Goal: Information Seeking & Learning: Learn about a topic

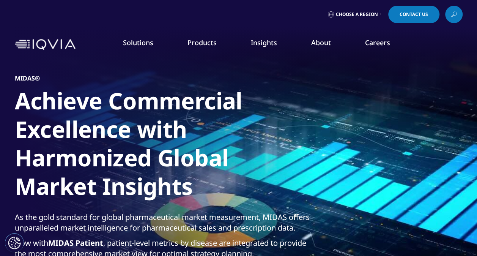
click at [199, 43] on link "Products" at bounding box center [202, 42] width 29 height 9
click at [33, 109] on link "Grant Plan" at bounding box center [69, 109] width 109 height 8
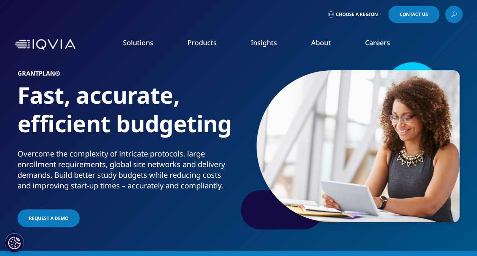
click at [33, 109] on h1 "Fast, accurate, efficient budgeting" at bounding box center [126, 115] width 218 height 68
click at [82, 239] on link "Clinical Data Analytics Solutions" at bounding box center [69, 238] width 109 height 8
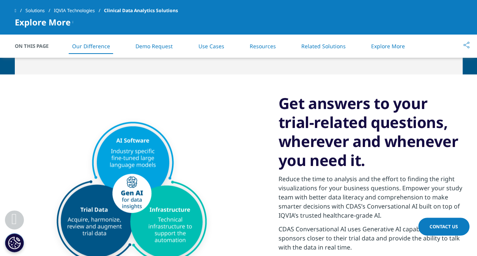
scroll to position [1541, 0]
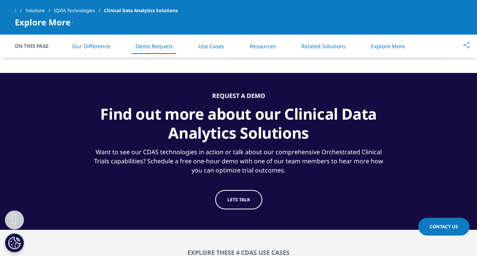
click at [371, 179] on div "REQUEST A DEMO Find out more about our Clinical Data Analytics Solutions Want t…" at bounding box center [238, 151] width 293 height 119
